Goal: Information Seeking & Learning: Learn about a topic

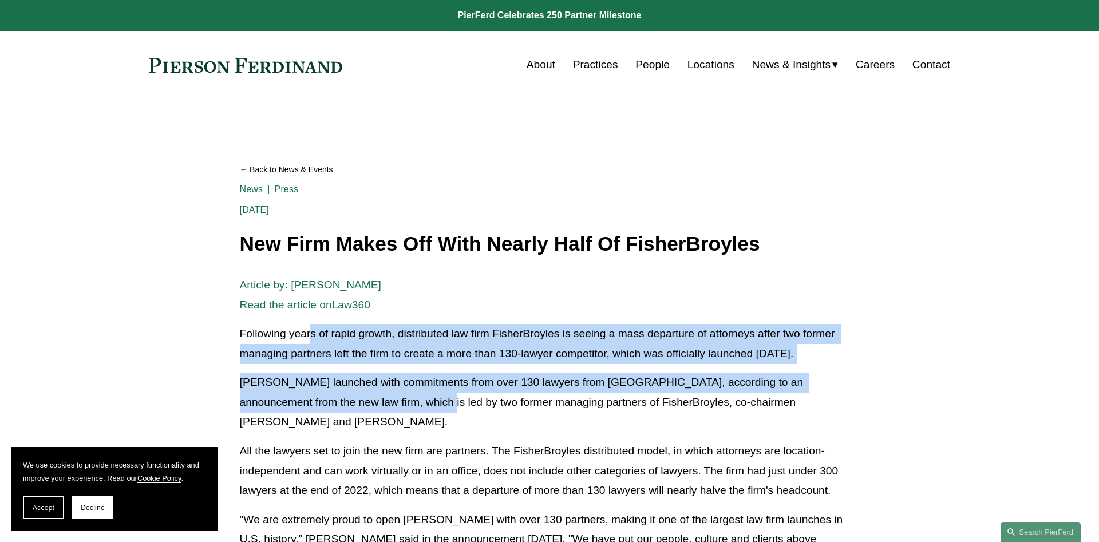
drag, startPoint x: 310, startPoint y: 327, endPoint x: 362, endPoint y: 397, distance: 86.8
click at [362, 397] on p "[PERSON_NAME] launched with commitments from over 130 lawyers from [GEOGRAPHIC_…" at bounding box center [550, 403] width 620 height 60
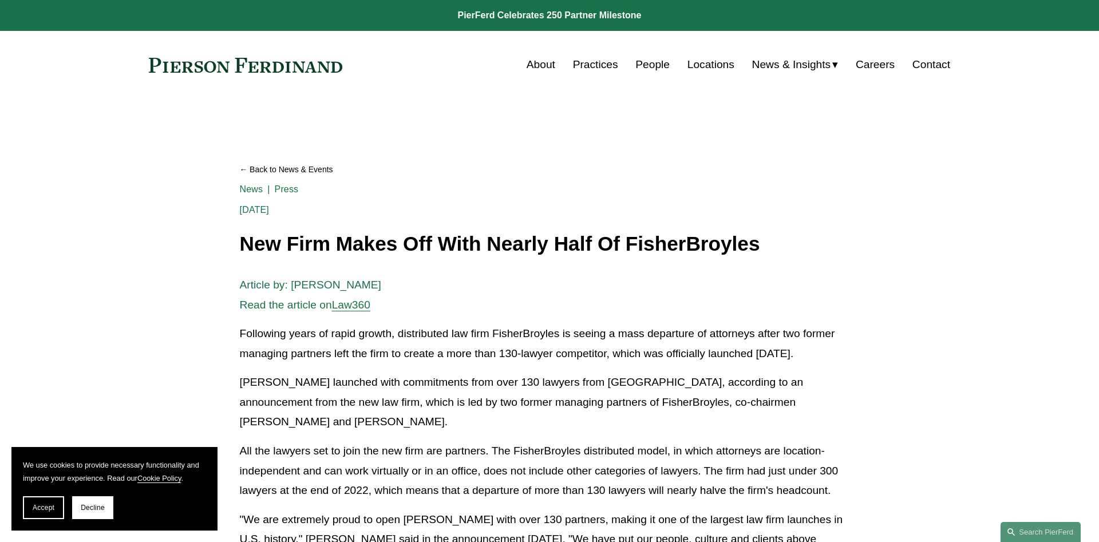
drag, startPoint x: 544, startPoint y: 319, endPoint x: 577, endPoint y: 425, distance: 111.5
click at [577, 425] on p "[PERSON_NAME] launched with commitments from over 130 lawyers from [GEOGRAPHIC_…" at bounding box center [550, 403] width 620 height 60
drag, startPoint x: 577, startPoint y: 425, endPoint x: 550, endPoint y: 321, distance: 107.2
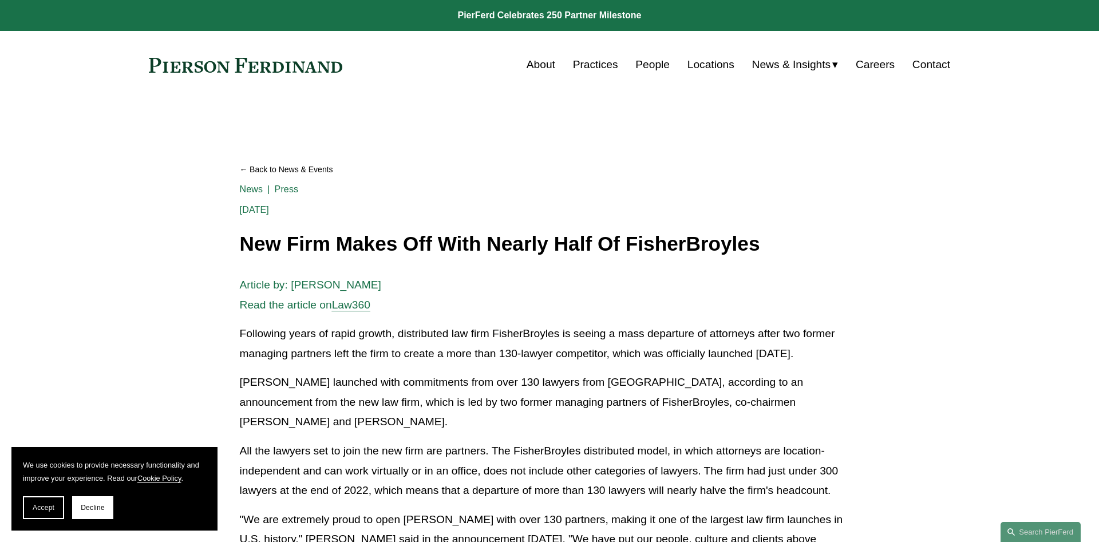
drag, startPoint x: 550, startPoint y: 321, endPoint x: 589, endPoint y: 425, distance: 111.4
click at [588, 422] on p "[PERSON_NAME] launched with commitments from over 130 lawyers from [GEOGRAPHIC_…" at bounding box center [550, 403] width 620 height 60
click at [86, 512] on button "Decline" at bounding box center [92, 507] width 41 height 23
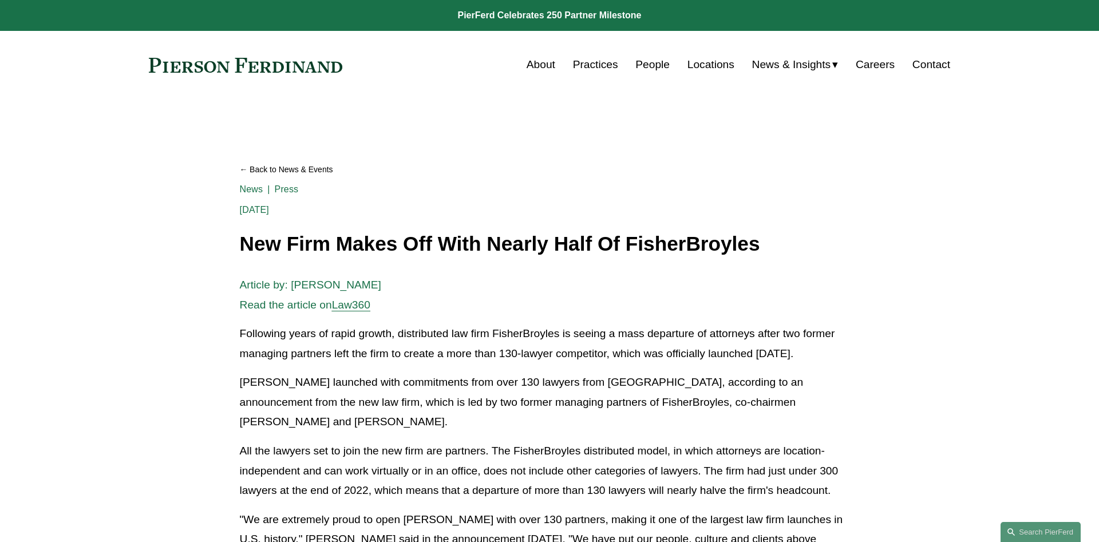
drag, startPoint x: 298, startPoint y: 327, endPoint x: 376, endPoint y: 424, distance: 124.5
click at [376, 422] on p "[PERSON_NAME] launched with commitments from over 130 lawyers from [GEOGRAPHIC_…" at bounding box center [550, 403] width 620 height 60
drag, startPoint x: 482, startPoint y: 326, endPoint x: 490, endPoint y: 415, distance: 89.7
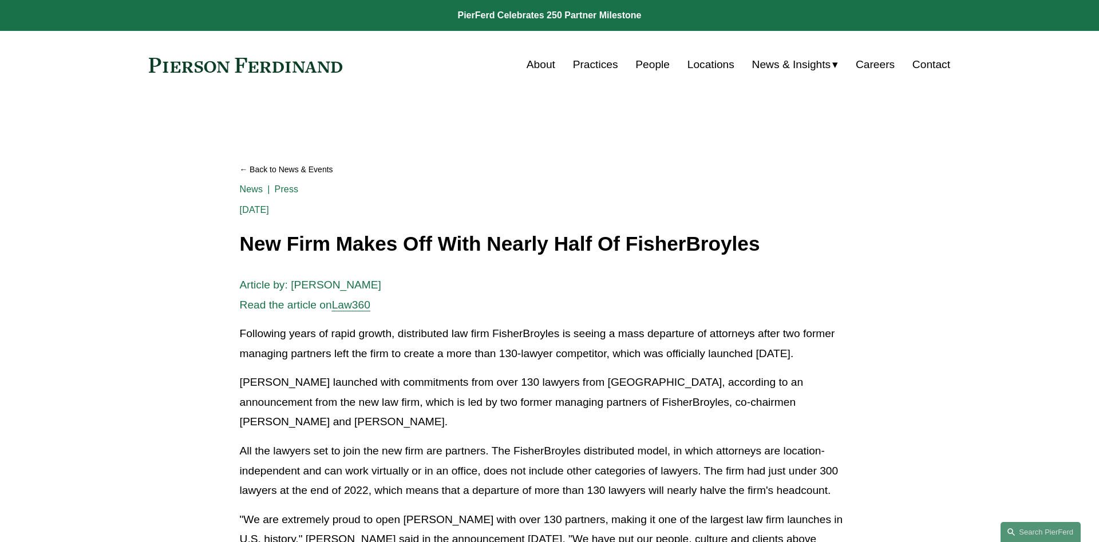
click at [489, 414] on p "[PERSON_NAME] launched with commitments from over 130 lawyers from [GEOGRAPHIC_…" at bounding box center [550, 403] width 620 height 60
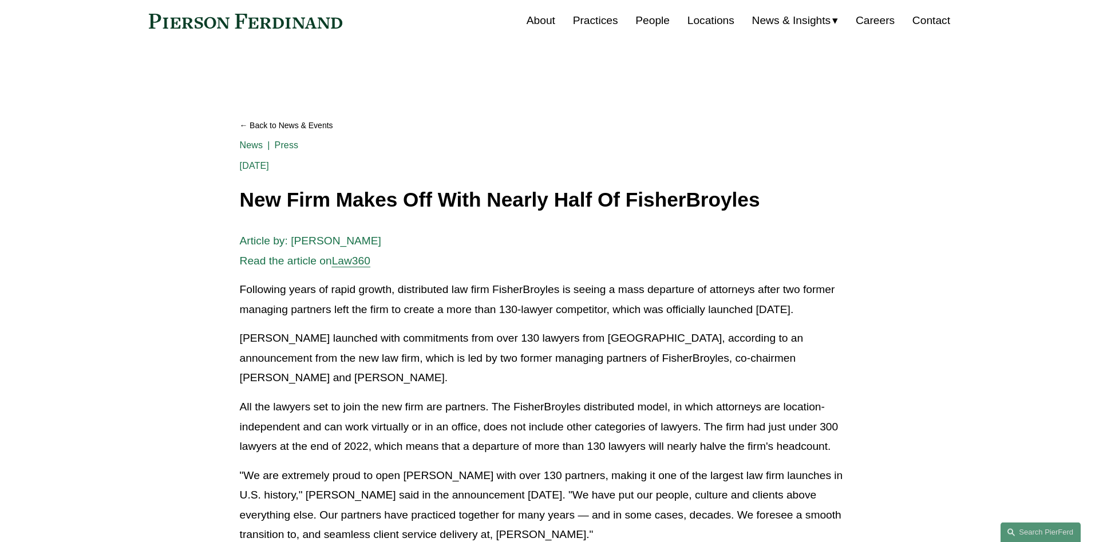
scroll to position [117, 0]
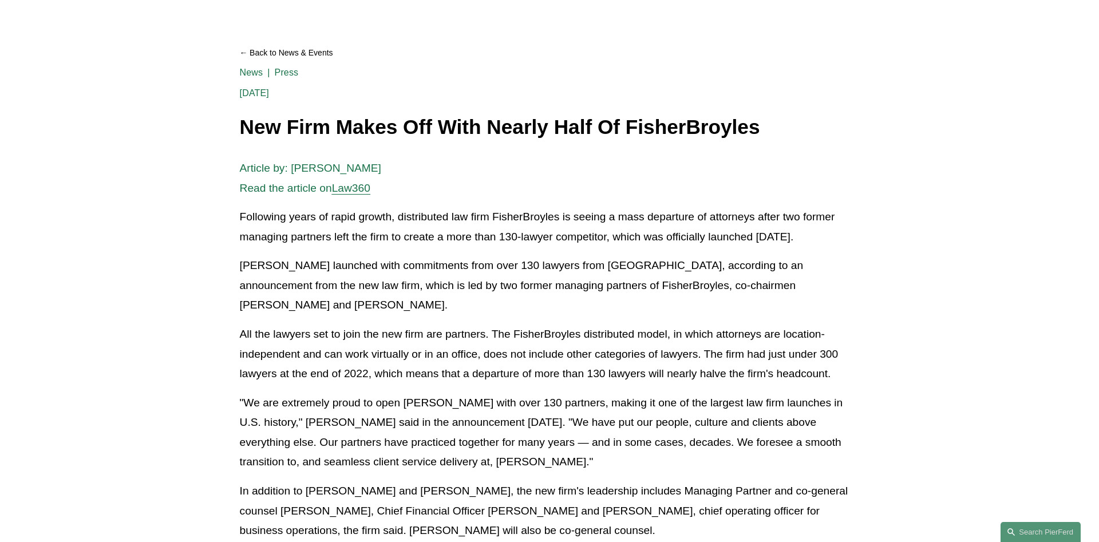
drag, startPoint x: 428, startPoint y: 241, endPoint x: 464, endPoint y: 301, distance: 70.1
click at [464, 301] on div "Article by: [PERSON_NAME] Read the article on Law360 Following years of rapid g…" at bounding box center [550, 496] width 620 height 674
click at [464, 301] on p "[PERSON_NAME] launched with commitments from over 130 lawyers from [GEOGRAPHIC_…" at bounding box center [550, 286] width 620 height 60
drag, startPoint x: 464, startPoint y: 301, endPoint x: 447, endPoint y: 244, distance: 59.6
click at [447, 244] on div "Article by: [PERSON_NAME] Read the article on Law360 Following years of rapid g…" at bounding box center [550, 496] width 620 height 674
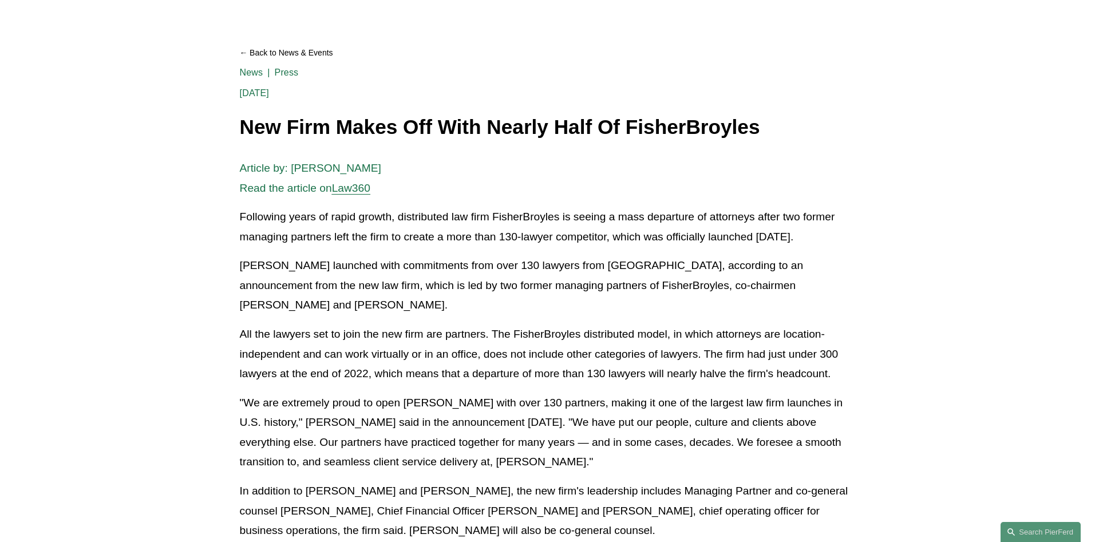
click at [447, 244] on p "Following years of rapid growth, distributed law firm FisherBroyles is seeing a…" at bounding box center [550, 226] width 620 height 39
drag, startPoint x: 457, startPoint y: 314, endPoint x: 485, endPoint y: 396, distance: 86.2
click at [486, 396] on div "Article by: [PERSON_NAME] Read the article on Law360 Following years of rapid g…" at bounding box center [550, 496] width 620 height 674
click at [484, 393] on div "Article by: [PERSON_NAME] Read the article on Law360 Following years of rapid g…" at bounding box center [550, 496] width 620 height 674
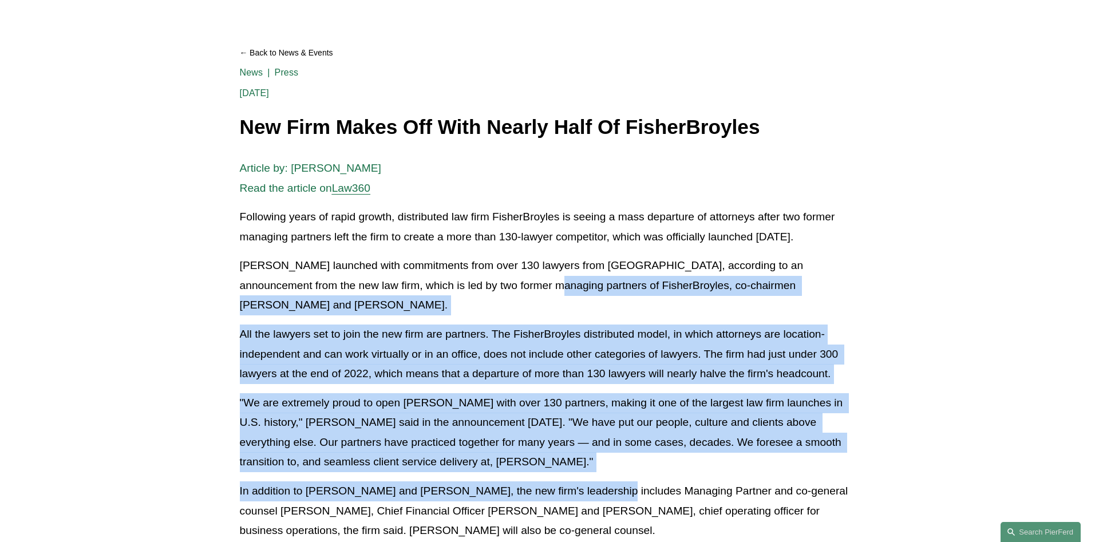
drag, startPoint x: 464, startPoint y: 289, endPoint x: 592, endPoint y: 481, distance: 230.7
click at [595, 488] on div "Article by: [PERSON_NAME] Read the article on Law360 Following years of rapid g…" at bounding box center [550, 496] width 620 height 674
click at [566, 449] on p ""We are extremely proud to open [PERSON_NAME] with over 130 partners, making it…" at bounding box center [550, 432] width 620 height 79
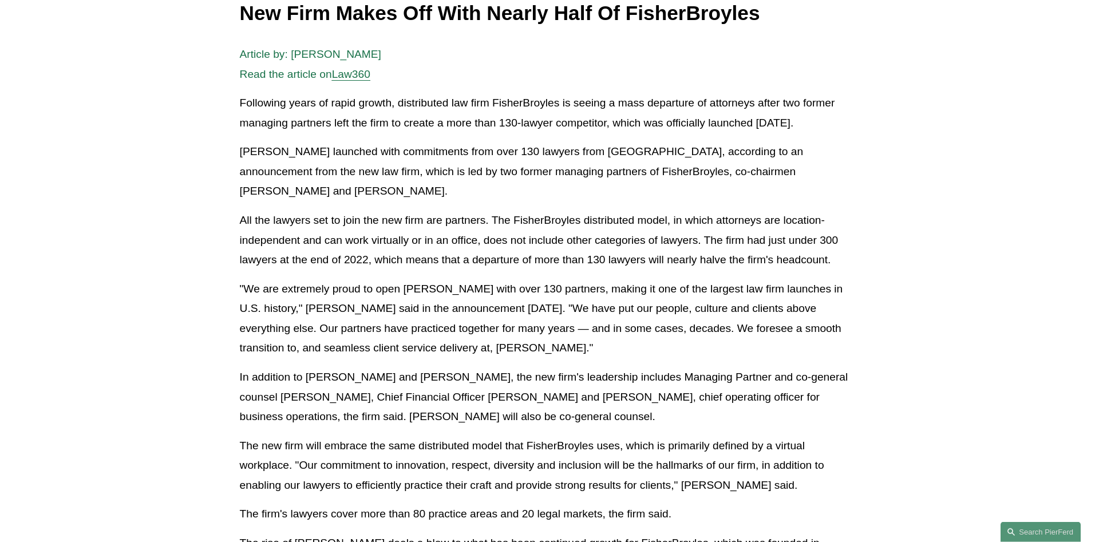
scroll to position [292, 0]
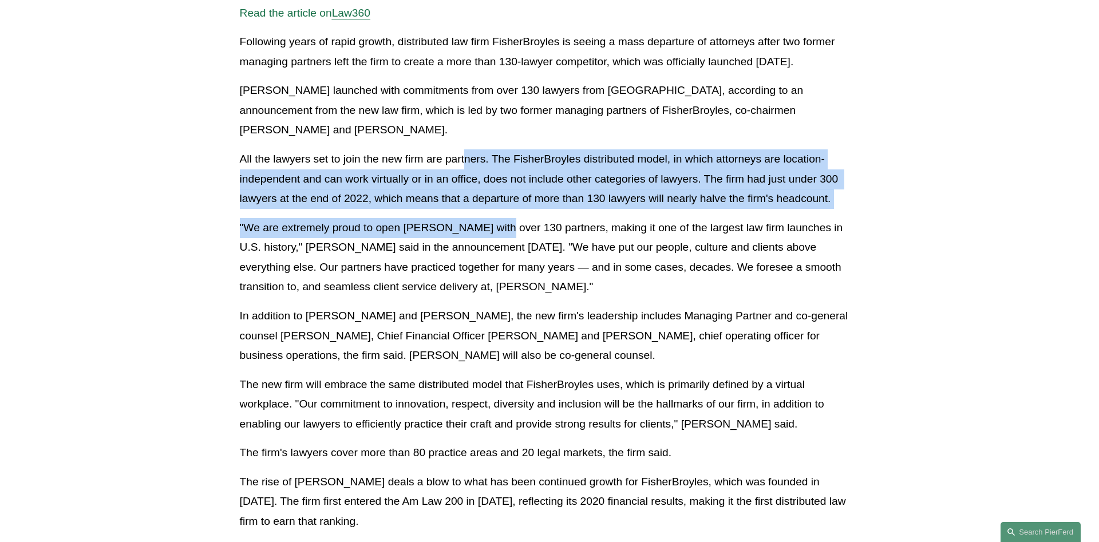
drag, startPoint x: 467, startPoint y: 163, endPoint x: 497, endPoint y: 216, distance: 61.8
click at [497, 216] on div "Article by: [PERSON_NAME] Read the article on Law360 Following years of rapid g…" at bounding box center [550, 320] width 620 height 674
click at [488, 197] on p "All the lawyers set to join the new firm are partners. The FisherBroyles distri…" at bounding box center [550, 179] width 620 height 60
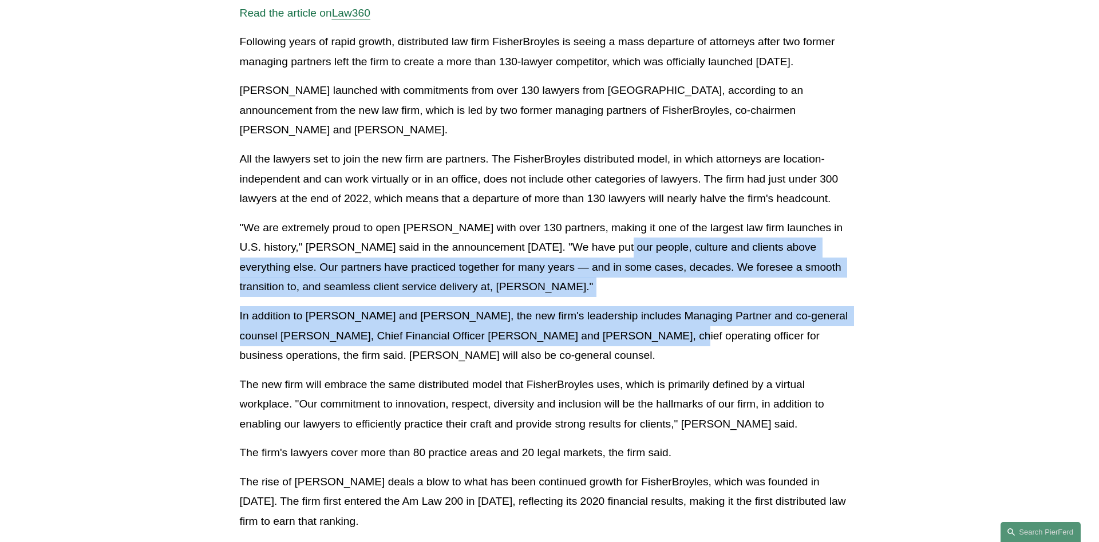
drag, startPoint x: 591, startPoint y: 252, endPoint x: 623, endPoint y: 337, distance: 90.4
click at [623, 337] on div "Article by: [PERSON_NAME] Read the article on Law360 Following years of rapid g…" at bounding box center [550, 320] width 620 height 674
drag, startPoint x: 623, startPoint y: 337, endPoint x: 558, endPoint y: 275, distance: 89.5
click at [617, 334] on p "In addition to [PERSON_NAME] and [PERSON_NAME], the new firm's leadership inclu…" at bounding box center [550, 336] width 620 height 60
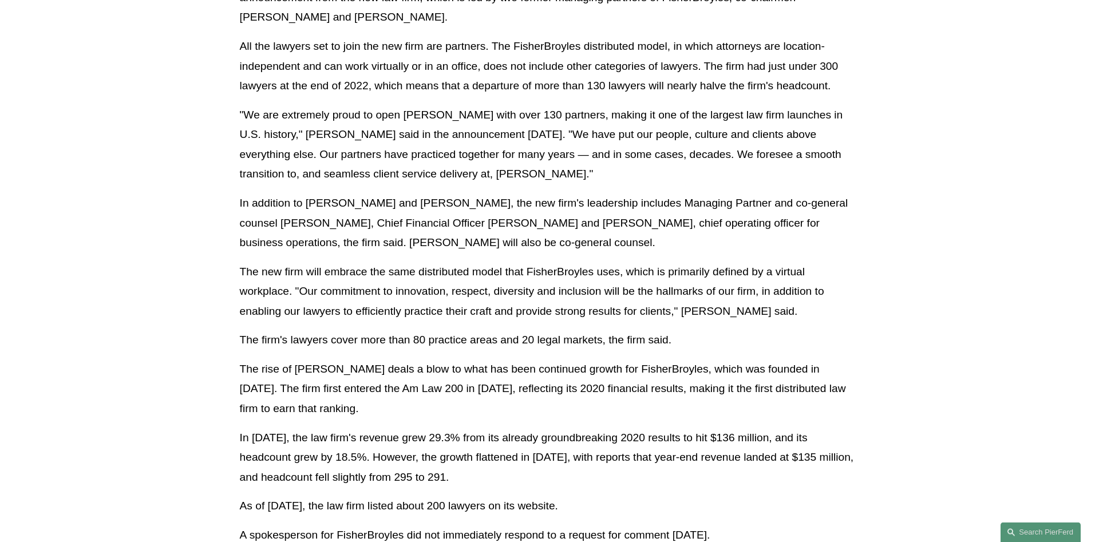
scroll to position [409, 0]
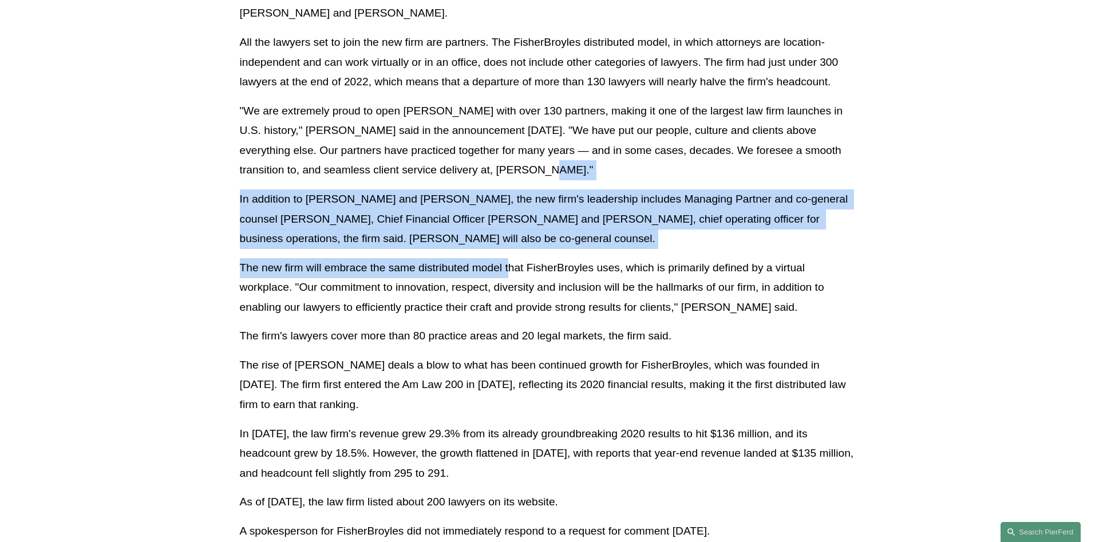
drag, startPoint x: 499, startPoint y: 235, endPoint x: 510, endPoint y: 265, distance: 31.9
click at [510, 265] on div "Article by: [PERSON_NAME] Read the article on Law360 Following years of rapid g…" at bounding box center [550, 204] width 620 height 674
click at [509, 264] on p "The new firm will embrace the same distributed model that FisherBroyles uses, w…" at bounding box center [550, 288] width 620 height 60
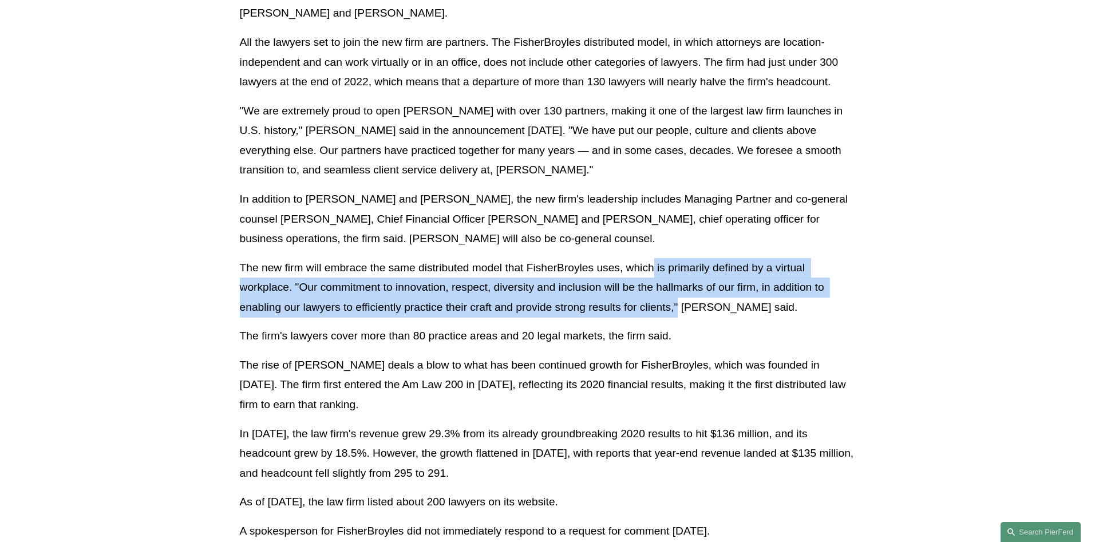
drag, startPoint x: 651, startPoint y: 258, endPoint x: 677, endPoint y: 313, distance: 60.5
click at [677, 313] on div "Article by: [PERSON_NAME] Read the article on Law360 Following years of rapid g…" at bounding box center [550, 204] width 620 height 674
click at [677, 313] on p "The new firm will embrace the same distributed model that FisherBroyles uses, w…" at bounding box center [550, 288] width 620 height 60
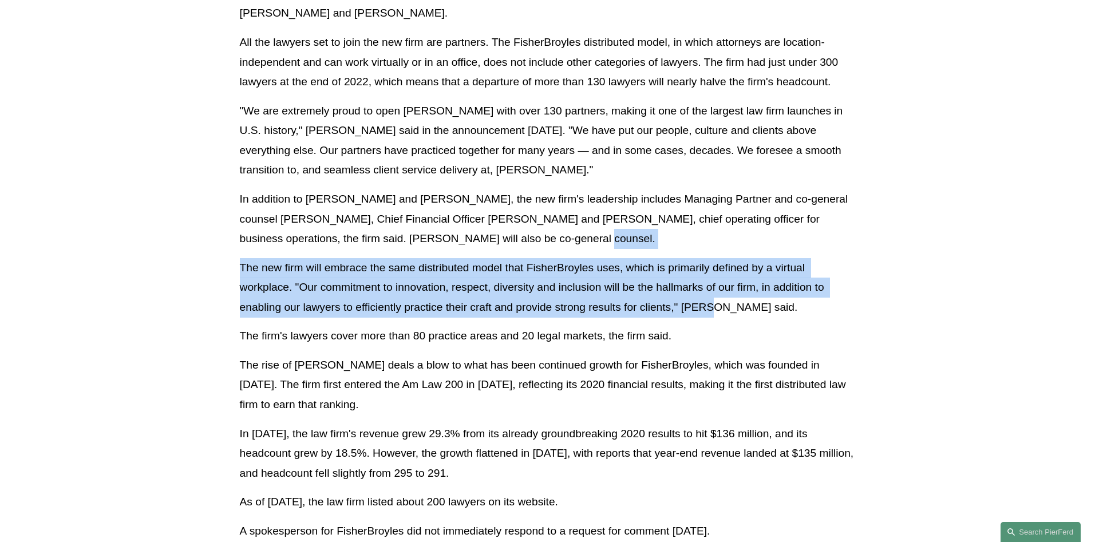
drag, startPoint x: 661, startPoint y: 253, endPoint x: 714, endPoint y: 313, distance: 80.2
click at [712, 311] on div "Article by: [PERSON_NAME] Read the article on Law360 Following years of rapid g…" at bounding box center [550, 204] width 620 height 674
click at [715, 313] on p "The new firm will embrace the same distributed model that FisherBroyles uses, w…" at bounding box center [550, 288] width 620 height 60
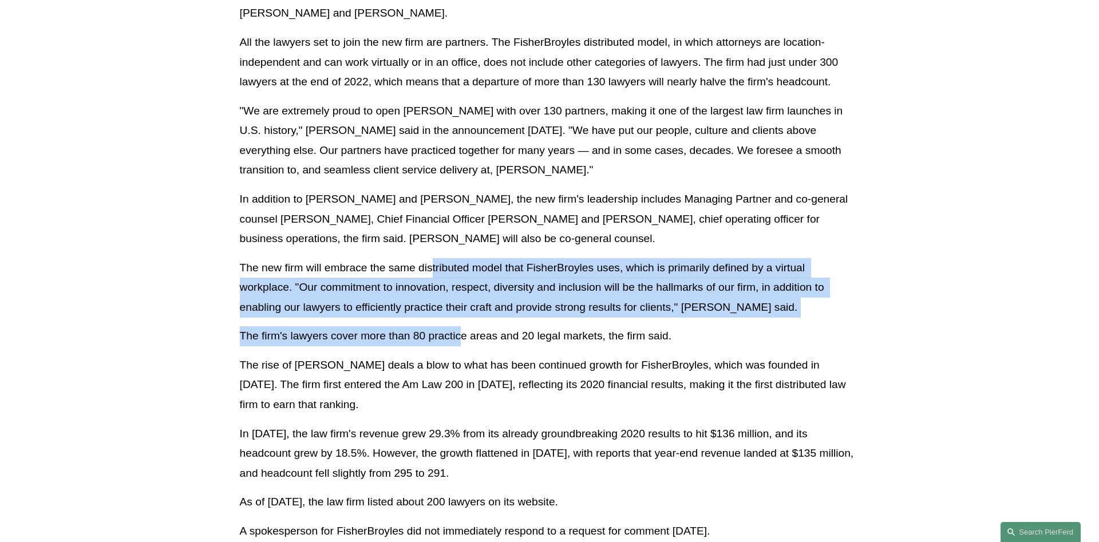
drag, startPoint x: 451, startPoint y: 315, endPoint x: 461, endPoint y: 348, distance: 34.8
click at [461, 348] on div "Article by: [PERSON_NAME] Read the article on Law360 Following years of rapid g…" at bounding box center [550, 204] width 620 height 674
drag, startPoint x: 470, startPoint y: 307, endPoint x: 493, endPoint y: 349, distance: 47.9
click at [493, 349] on div "Article by: [PERSON_NAME] Read the article on Law360 Following years of rapid g…" at bounding box center [550, 204] width 620 height 674
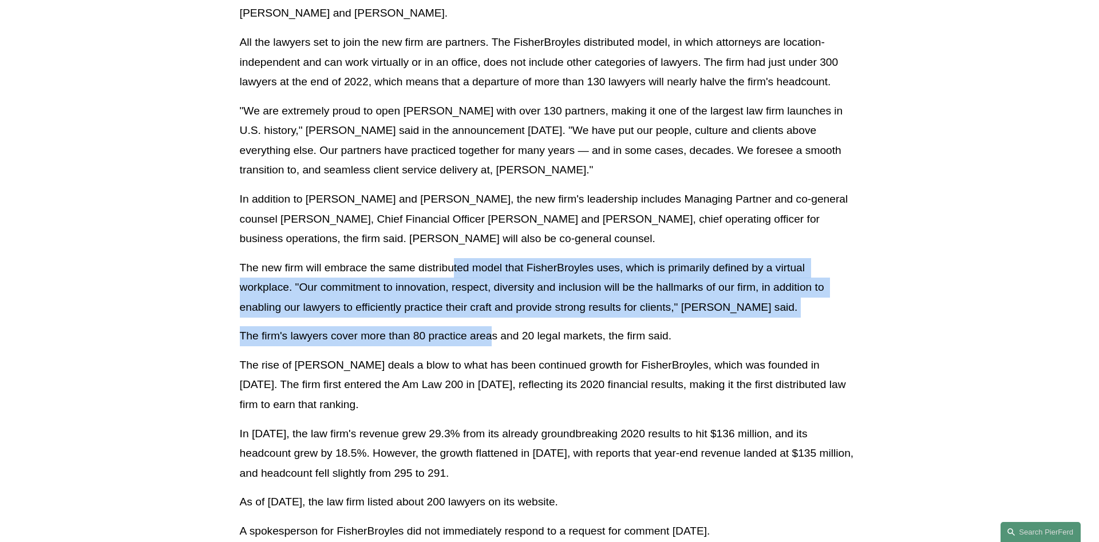
drag, startPoint x: 491, startPoint y: 345, endPoint x: 488, endPoint y: 334, distance: 11.8
click at [491, 345] on p "The firm's lawyers cover more than 80 practice areas and 20 legal markets, the …" at bounding box center [550, 336] width 620 height 20
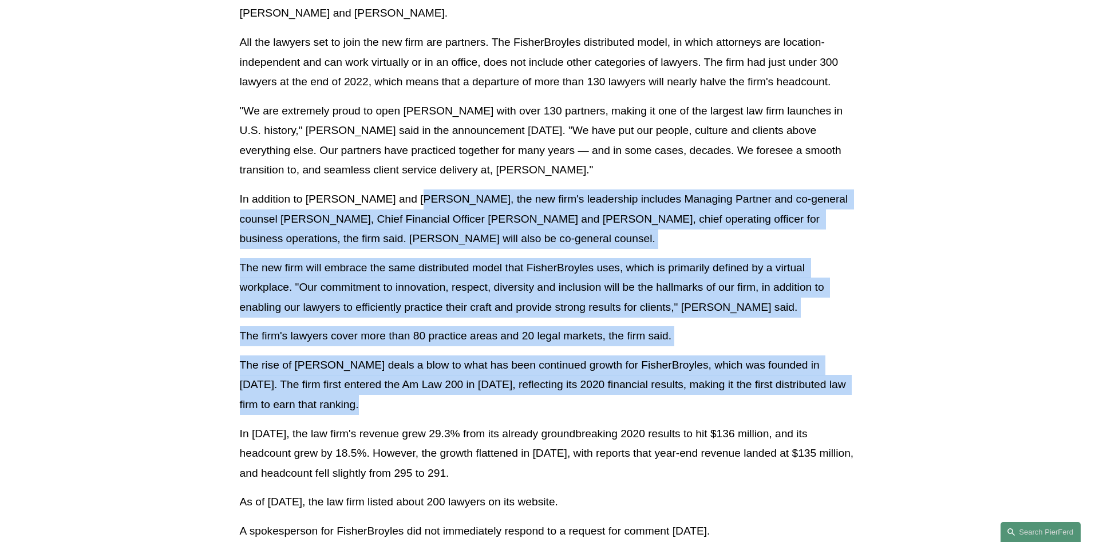
drag, startPoint x: 402, startPoint y: 189, endPoint x: 488, endPoint y: 398, distance: 226.1
click at [488, 398] on div "Article by: [PERSON_NAME] Read the article on Law360 Following years of rapid g…" at bounding box center [550, 204] width 620 height 674
click at [488, 398] on p "The rise of [PERSON_NAME] deals a blow to what has been continued growth for Fi…" at bounding box center [550, 385] width 620 height 60
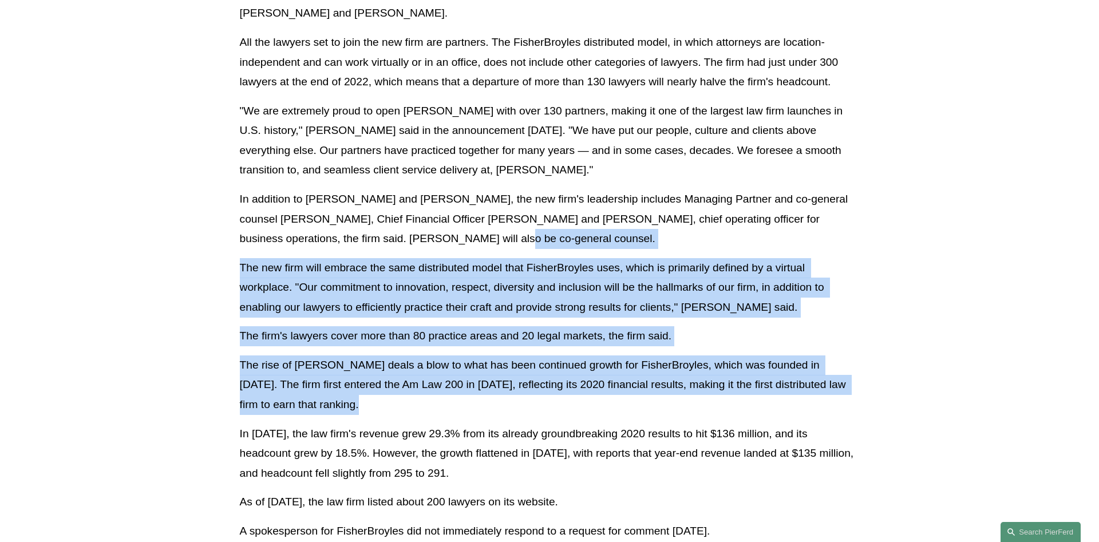
drag, startPoint x: 488, startPoint y: 398, endPoint x: 430, endPoint y: 234, distance: 174.9
click at [432, 237] on div "Article by: [PERSON_NAME] Read the article on Law360 Following years of rapid g…" at bounding box center [550, 204] width 620 height 674
click at [430, 231] on p "In addition to [PERSON_NAME] and [PERSON_NAME], the new firm's leadership inclu…" at bounding box center [550, 219] width 620 height 60
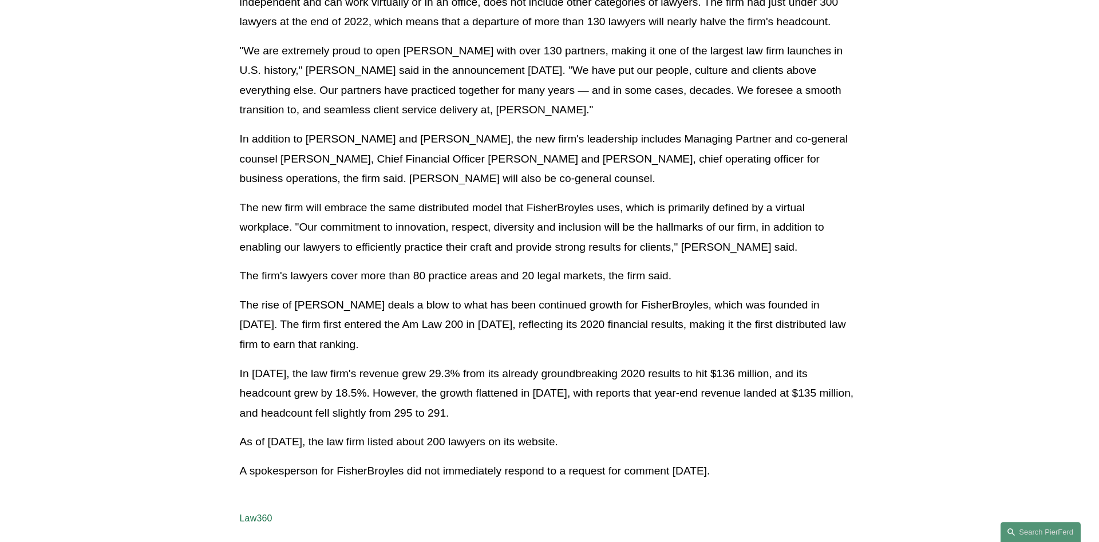
scroll to position [525, 0]
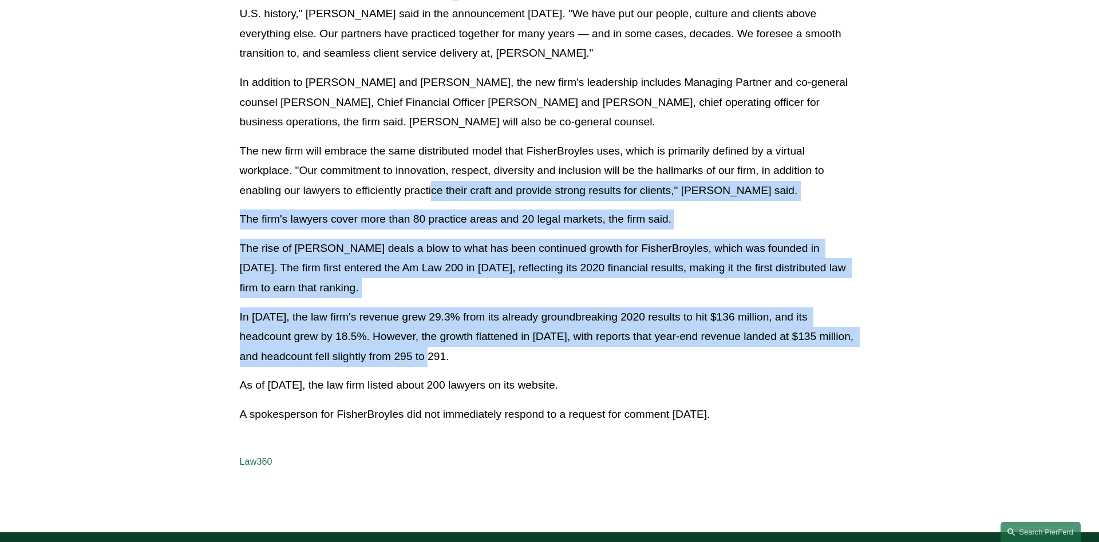
drag, startPoint x: 434, startPoint y: 187, endPoint x: 501, endPoint y: 363, distance: 188.1
click at [501, 363] on div "Article by: [PERSON_NAME] Read the article on Law360 Following years of rapid g…" at bounding box center [550, 87] width 620 height 674
click at [501, 363] on p "In [DATE], the law firm's revenue grew 29.3% from its already groundbreaking 20…" at bounding box center [550, 337] width 620 height 60
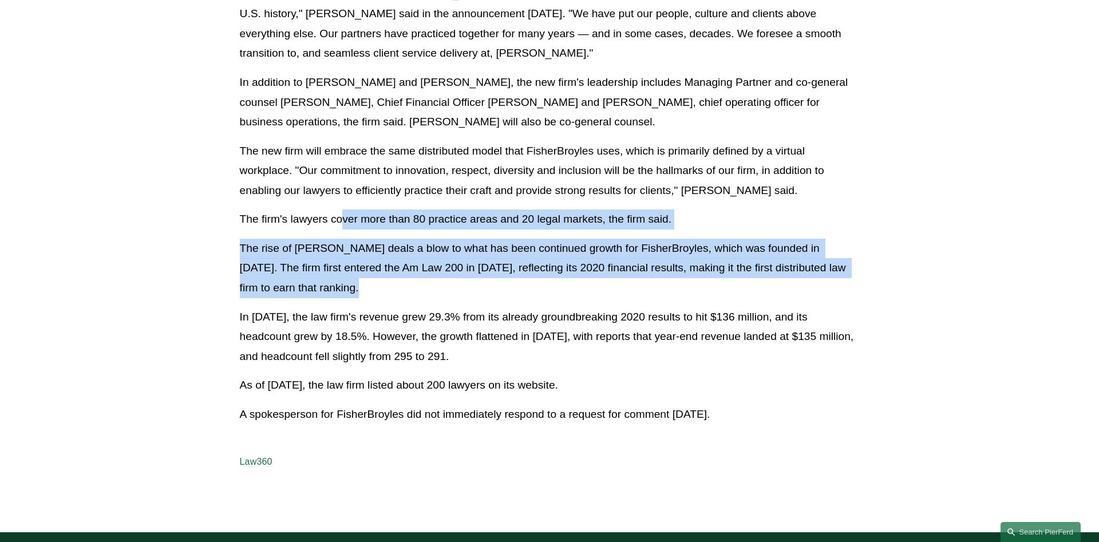
drag, startPoint x: 345, startPoint y: 211, endPoint x: 380, endPoint y: 289, distance: 85.8
click at [380, 289] on div "Article by: [PERSON_NAME] Read the article on Law360 Following years of rapid g…" at bounding box center [550, 87] width 620 height 674
click at [368, 228] on p "The firm's lawyers cover more than 80 practice areas and 20 legal markets, the …" at bounding box center [550, 220] width 620 height 20
drag, startPoint x: 368, startPoint y: 228, endPoint x: 403, endPoint y: 293, distance: 73.5
click at [403, 293] on div "Article by: [PERSON_NAME] Read the article on Law360 Following years of rapid g…" at bounding box center [550, 87] width 620 height 674
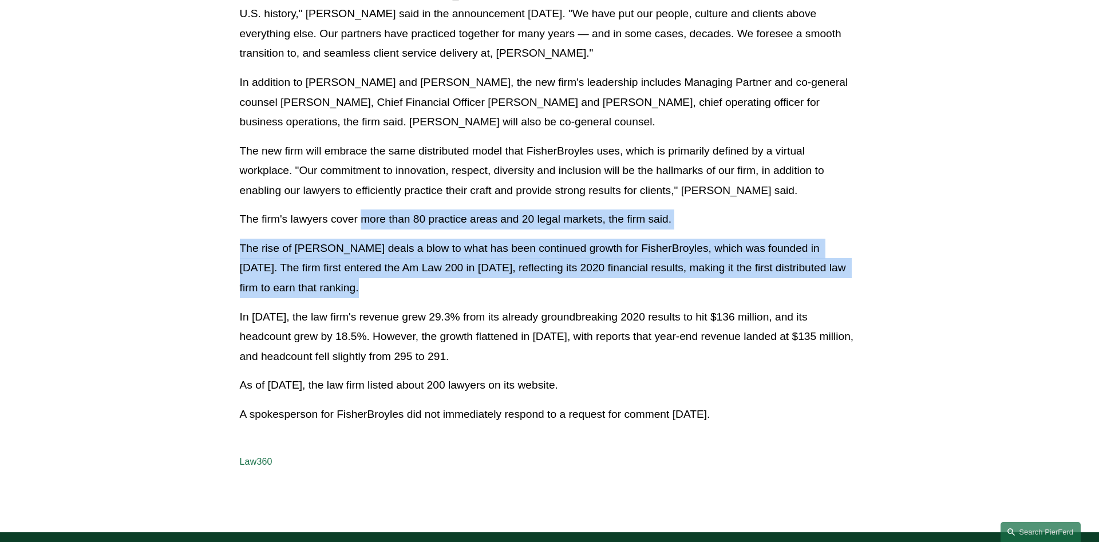
click at [382, 236] on div "Article by: [PERSON_NAME] Read the article on Law360 Following years of rapid g…" at bounding box center [550, 87] width 620 height 674
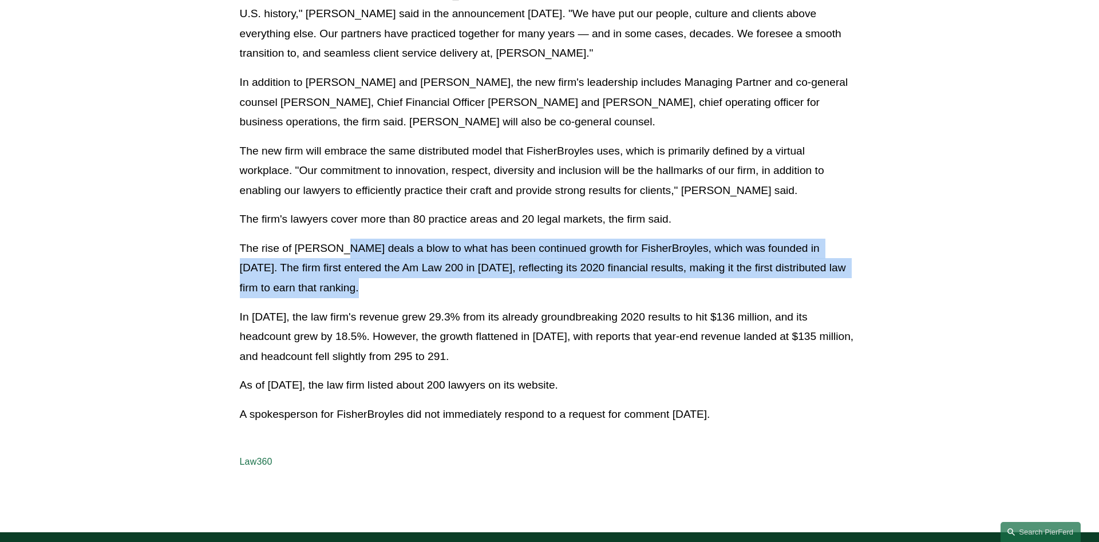
drag, startPoint x: 382, startPoint y: 238, endPoint x: 417, endPoint y: 293, distance: 64.6
click at [417, 293] on div "Article by: [PERSON_NAME] Read the article on Law360 Following years of rapid g…" at bounding box center [550, 87] width 620 height 674
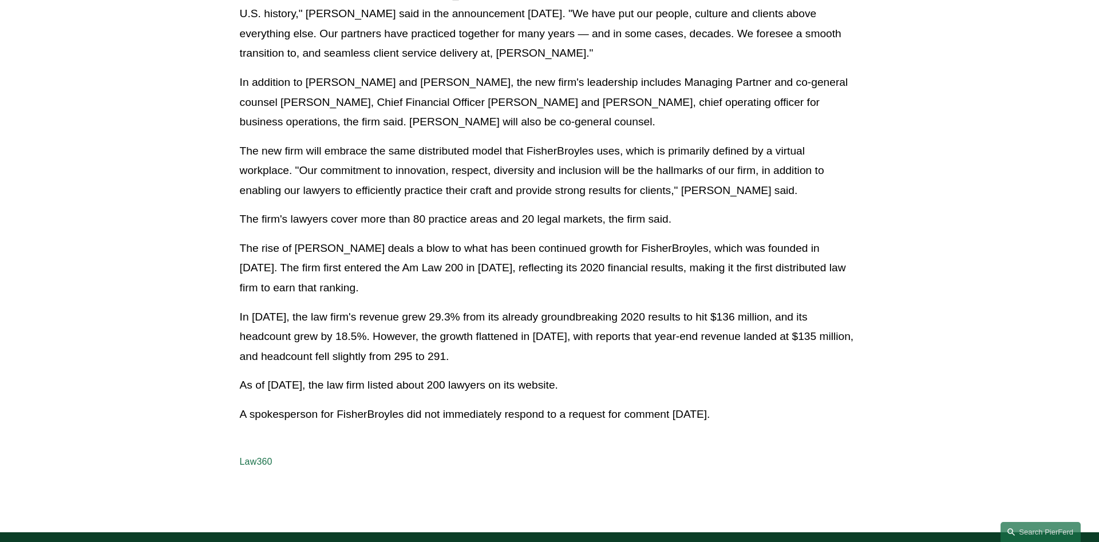
click at [417, 293] on p "The rise of [PERSON_NAME] deals a blow to what has been continued growth for Fi…" at bounding box center [550, 269] width 620 height 60
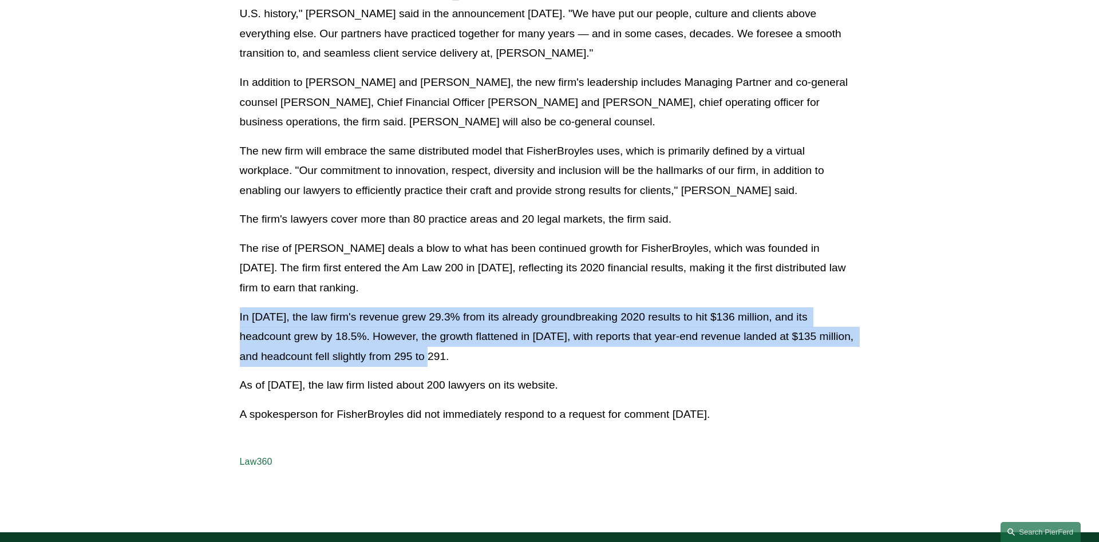
drag, startPoint x: 472, startPoint y: 333, endPoint x: 484, endPoint y: 350, distance: 21.1
click at [484, 350] on div "Article by: [PERSON_NAME] Read the article on Law360 Following years of rapid g…" at bounding box center [550, 87] width 620 height 674
click at [484, 350] on p "In [DATE], the law firm's revenue grew 29.3% from its already groundbreaking 20…" at bounding box center [550, 337] width 620 height 60
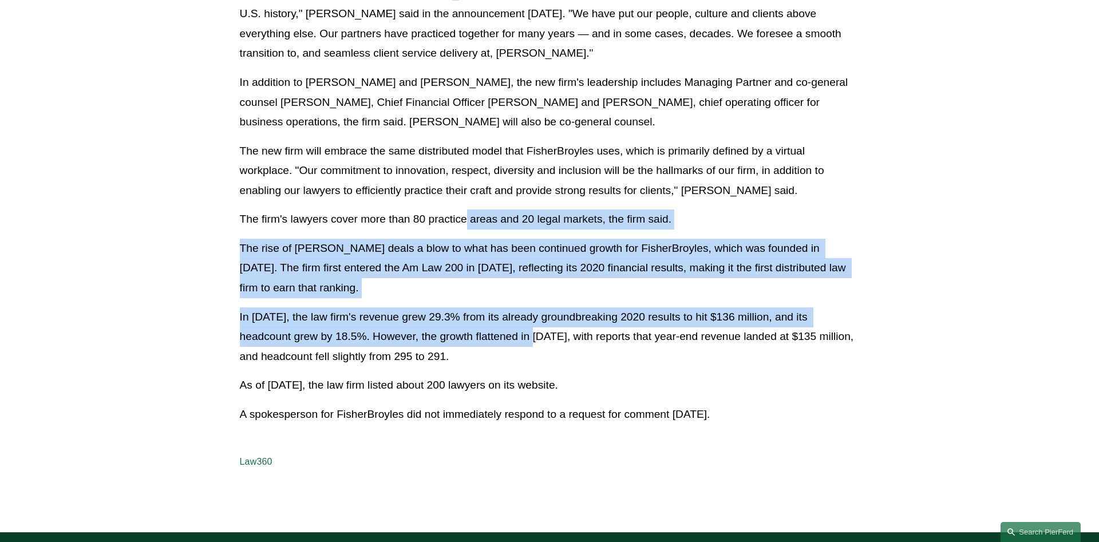
drag, startPoint x: 465, startPoint y: 226, endPoint x: 490, endPoint y: 337, distance: 113.7
click at [490, 337] on div "Article by: [PERSON_NAME] Read the article on Law360 Following years of rapid g…" at bounding box center [550, 87] width 620 height 674
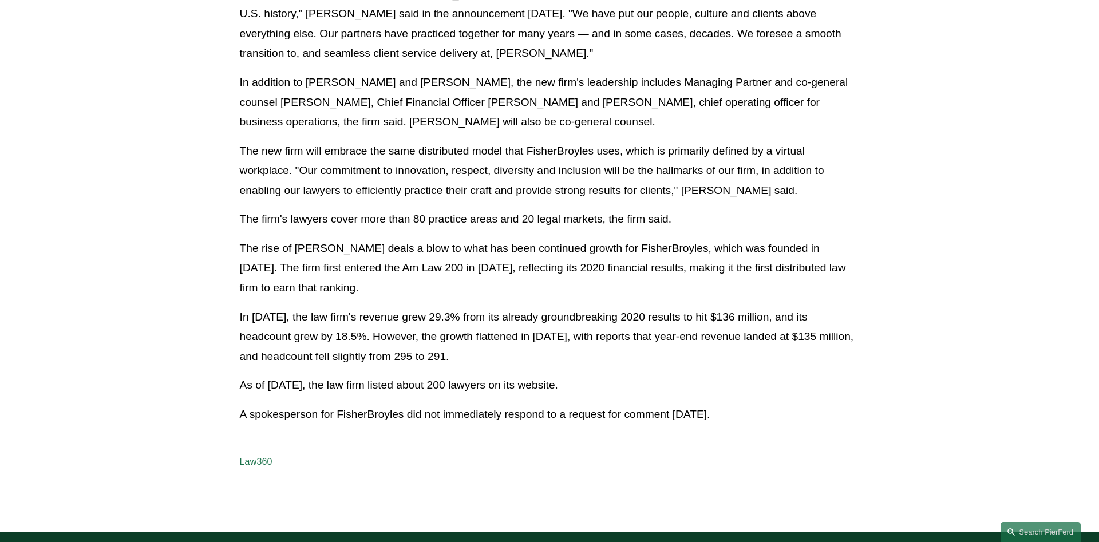
click at [495, 343] on p "In [DATE], the law firm's revenue grew 29.3% from its already groundbreaking 20…" at bounding box center [550, 337] width 620 height 60
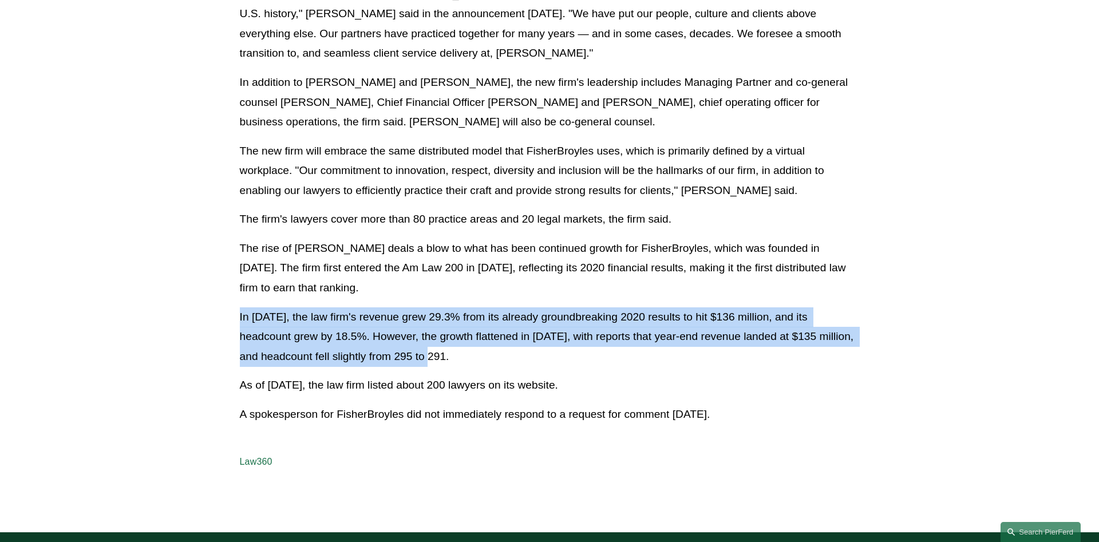
drag, startPoint x: 496, startPoint y: 353, endPoint x: 474, endPoint y: 288, distance: 69.0
click at [474, 288] on div "Article by: [PERSON_NAME] Read the article on Law360 Following years of rapid g…" at bounding box center [550, 87] width 620 height 674
drag, startPoint x: 474, startPoint y: 288, endPoint x: 516, endPoint y: 355, distance: 79.7
click at [516, 355] on div "Article by: [PERSON_NAME] Read the article on Law360 Following years of rapid g…" at bounding box center [550, 87] width 620 height 674
click at [517, 355] on p "In [DATE], the law firm's revenue grew 29.3% from its already groundbreaking 20…" at bounding box center [550, 337] width 620 height 60
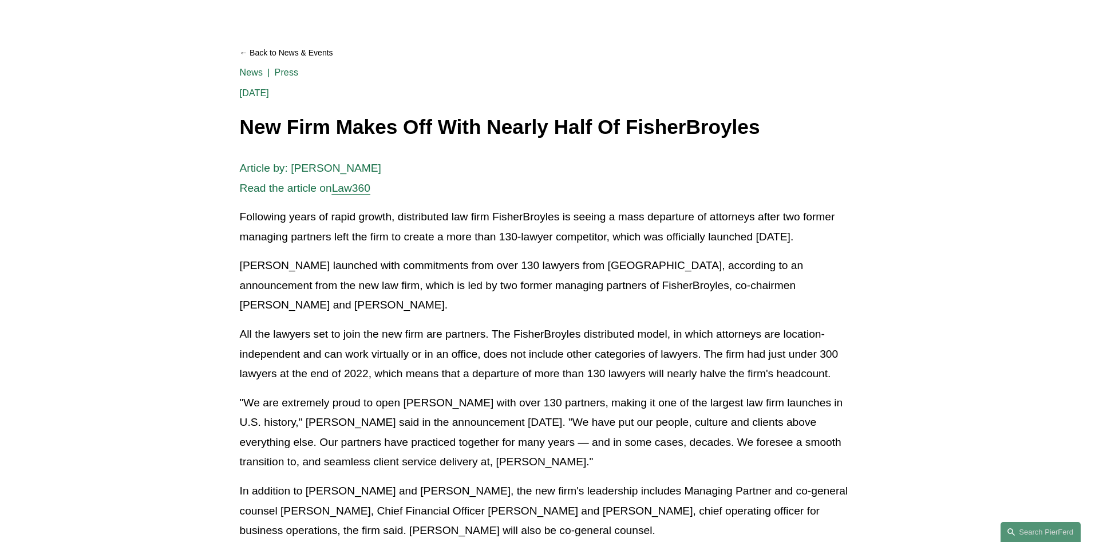
scroll to position [0, 0]
